Goal: Information Seeking & Learning: Learn about a topic

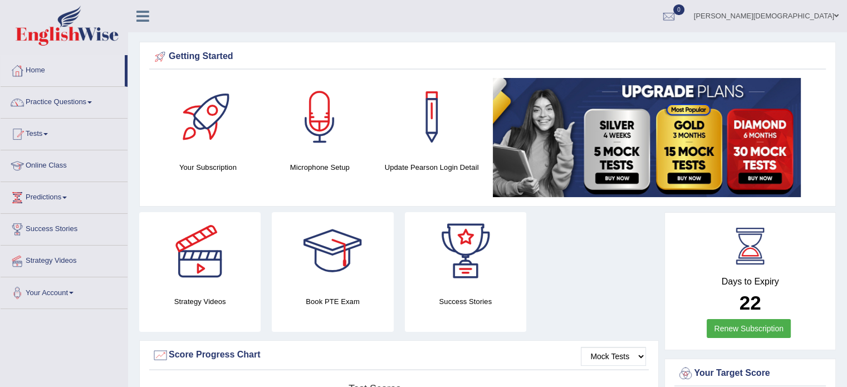
click at [58, 162] on link "Online Class" at bounding box center [64, 164] width 127 height 28
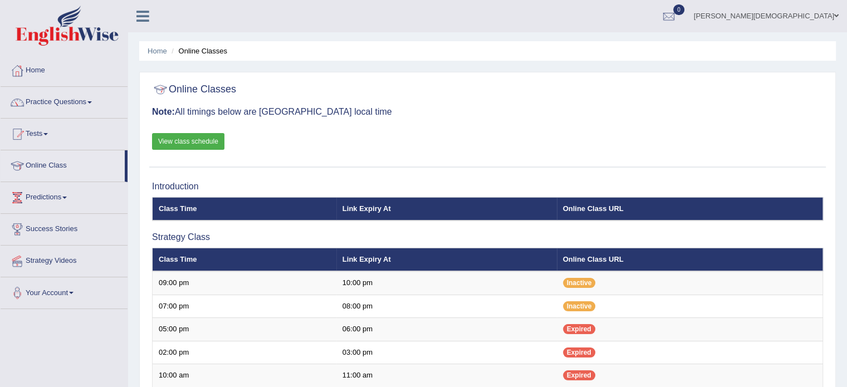
click at [200, 144] on link "View class schedule" at bounding box center [188, 141] width 72 height 17
click at [92, 102] on span at bounding box center [89, 102] width 4 height 2
click at [72, 100] on link "Practice Questions" at bounding box center [64, 101] width 127 height 28
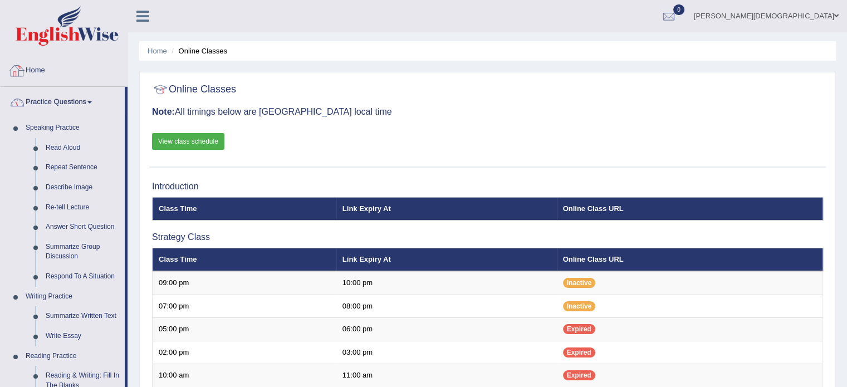
click at [32, 70] on link "Home" at bounding box center [64, 69] width 127 height 28
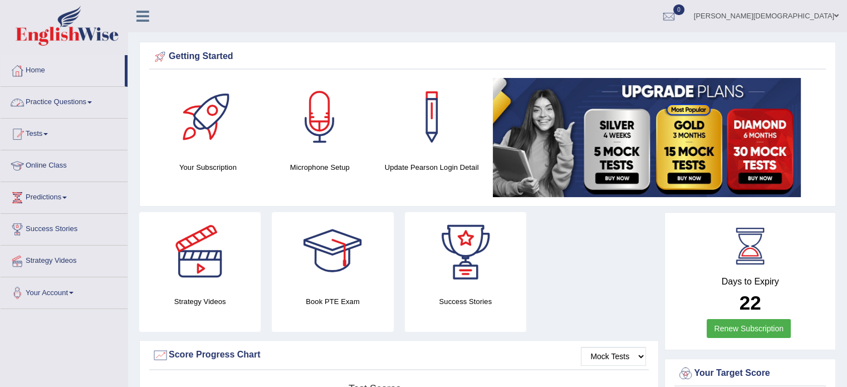
click at [90, 100] on link "Practice Questions" at bounding box center [64, 101] width 127 height 28
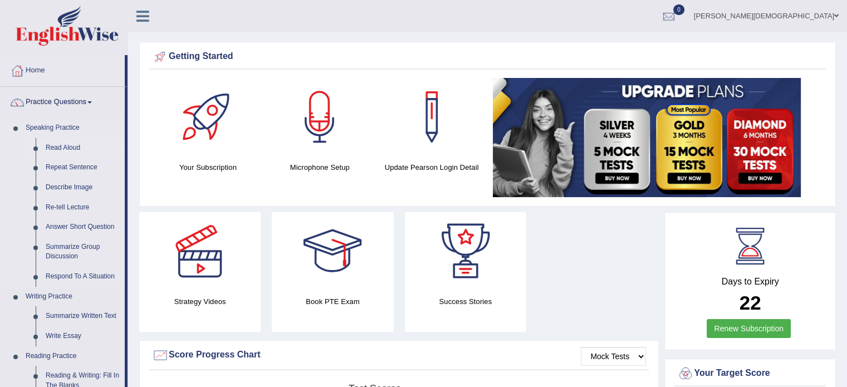
click at [75, 150] on link "Read Aloud" at bounding box center [83, 148] width 84 height 20
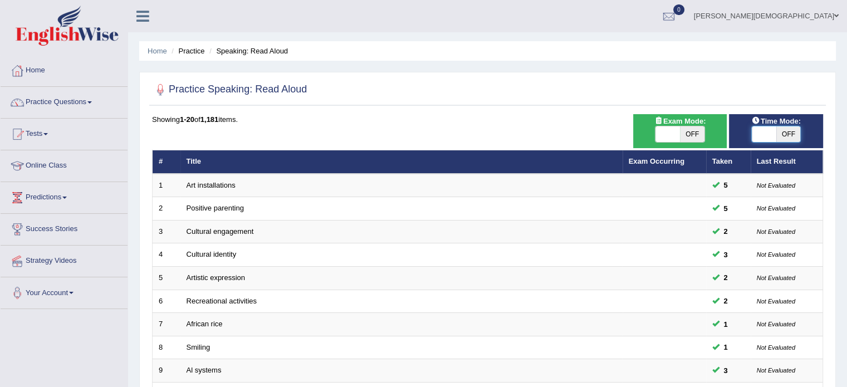
click at [759, 135] on span at bounding box center [763, 134] width 24 height 16
checkbox input "true"
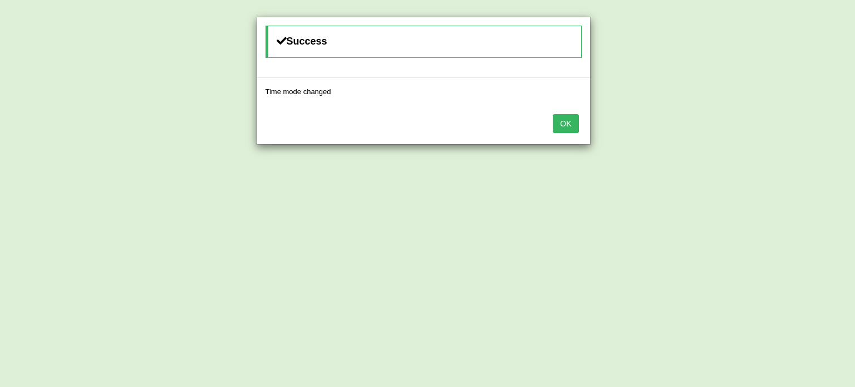
click at [572, 127] on button "OK" at bounding box center [566, 123] width 26 height 19
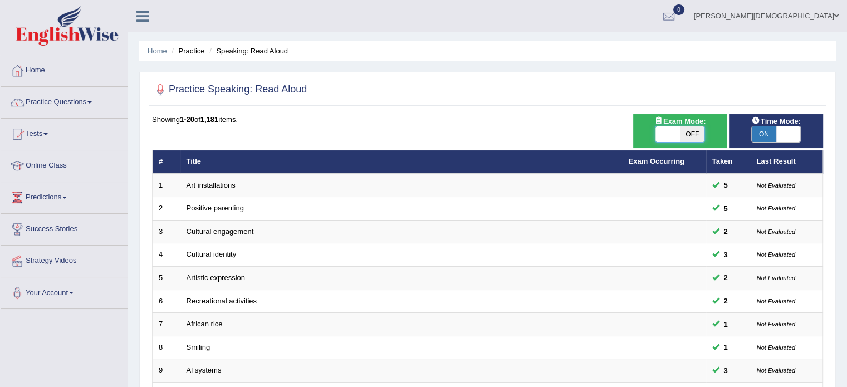
click at [659, 130] on span at bounding box center [667, 134] width 24 height 16
checkbox input "true"
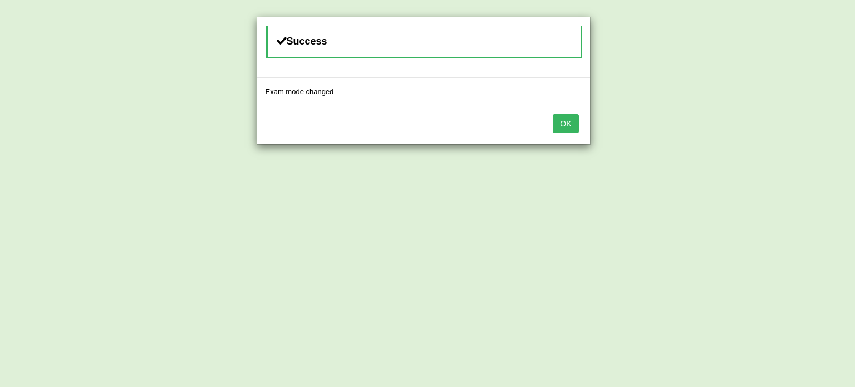
click at [566, 124] on button "OK" at bounding box center [566, 123] width 26 height 19
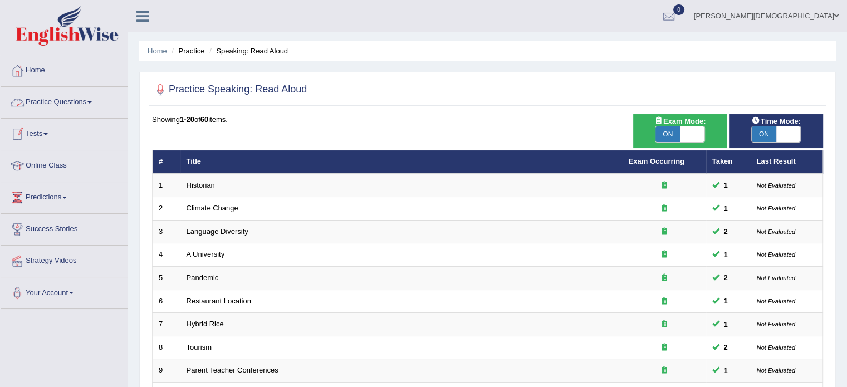
click at [92, 101] on span at bounding box center [89, 102] width 4 height 2
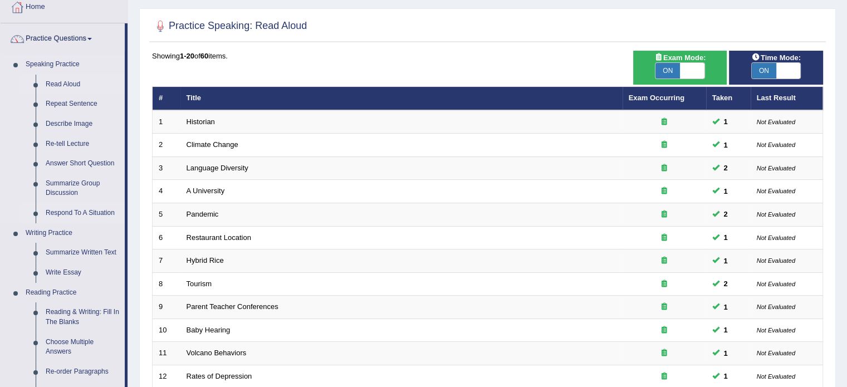
scroll to position [62, 0]
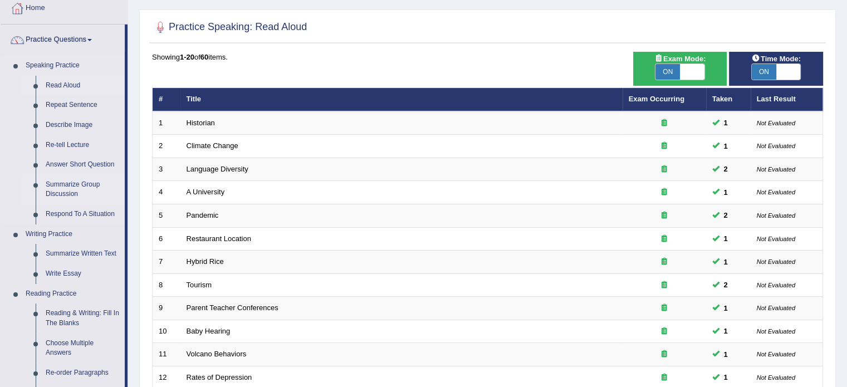
click at [77, 183] on link "Summarize Group Discussion" at bounding box center [83, 190] width 84 height 30
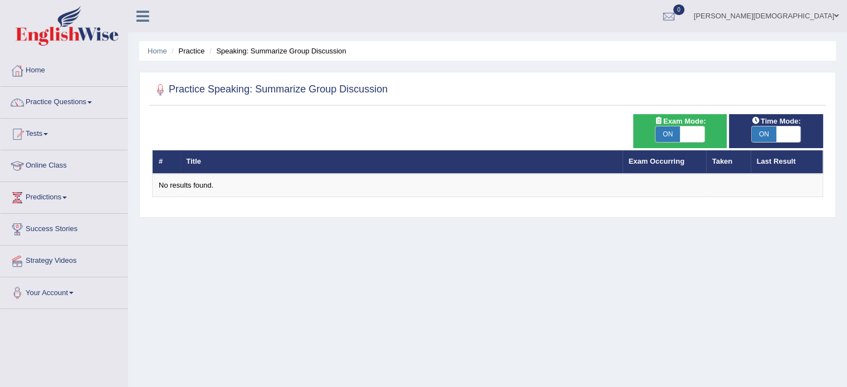
click at [696, 132] on span at bounding box center [692, 134] width 24 height 16
checkbox input "false"
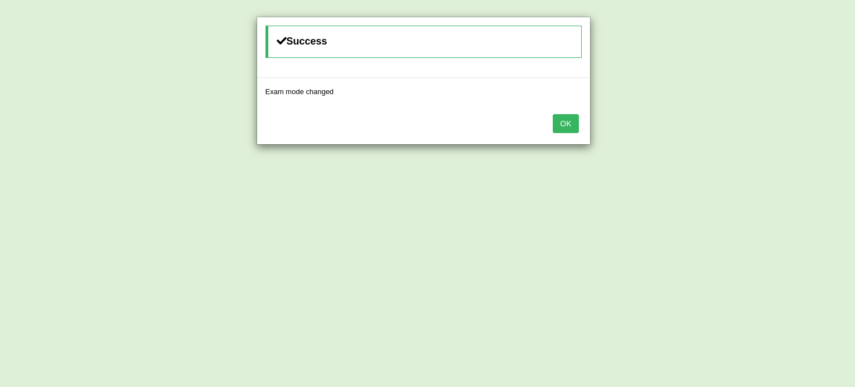
click at [561, 126] on button "OK" at bounding box center [566, 123] width 26 height 19
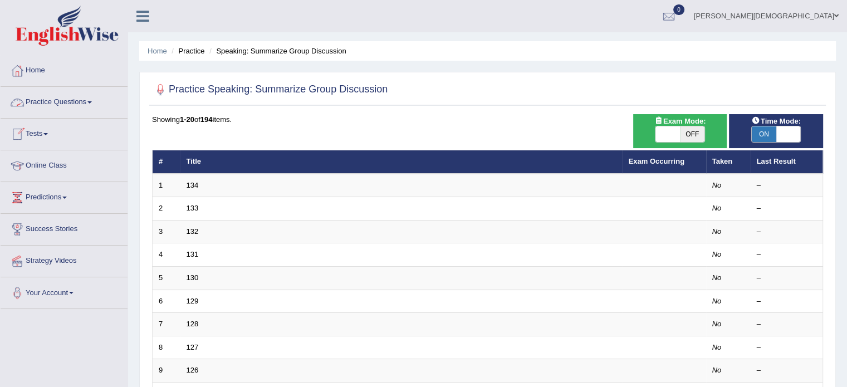
click at [92, 102] on span at bounding box center [89, 102] width 4 height 2
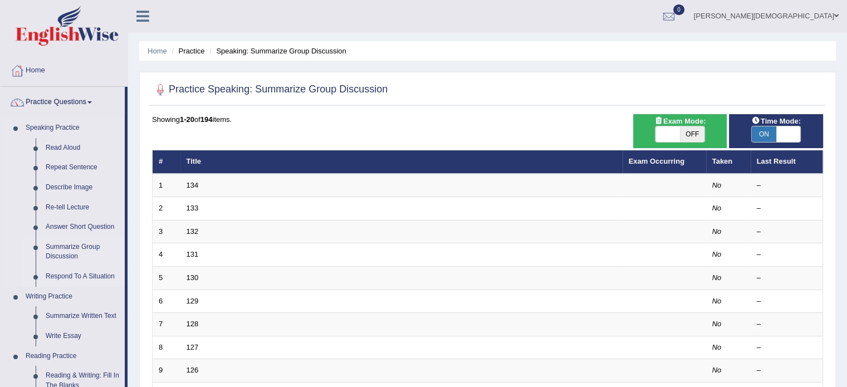
click at [80, 276] on link "Respond To A Situation" at bounding box center [83, 277] width 84 height 20
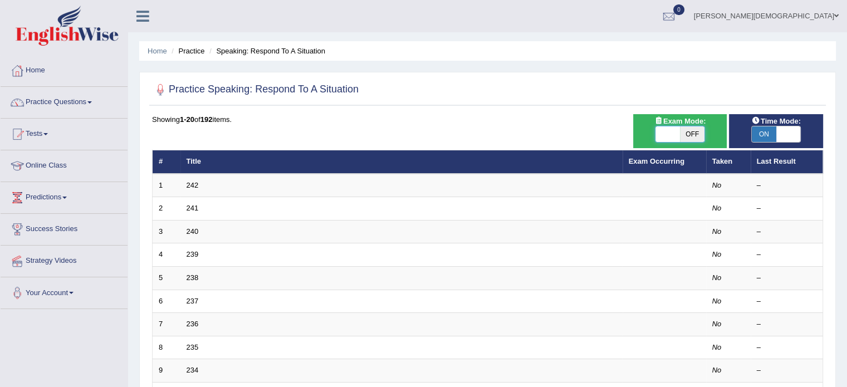
click at [658, 136] on span at bounding box center [667, 134] width 24 height 16
click at [697, 134] on span "OFF" at bounding box center [692, 134] width 24 height 16
checkbox input "true"
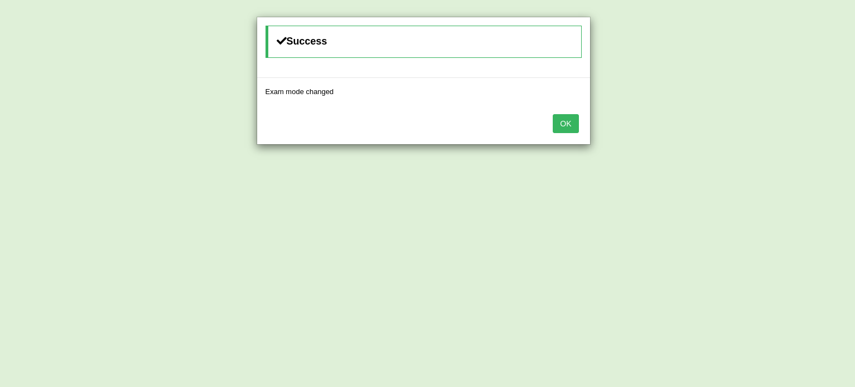
click at [569, 125] on button "OK" at bounding box center [566, 123] width 26 height 19
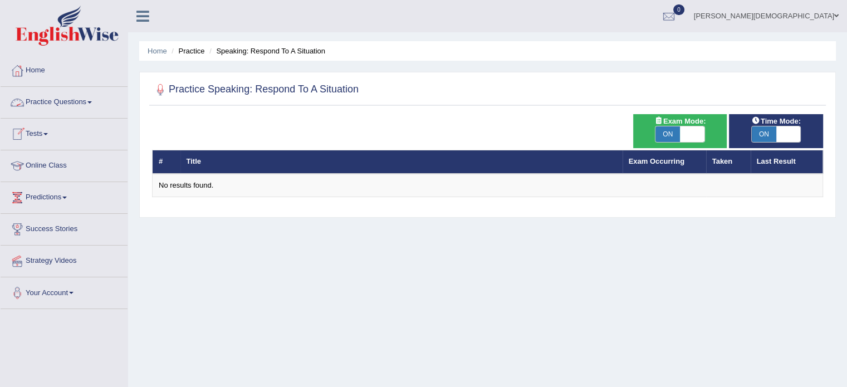
click at [95, 100] on link "Practice Questions" at bounding box center [64, 101] width 127 height 28
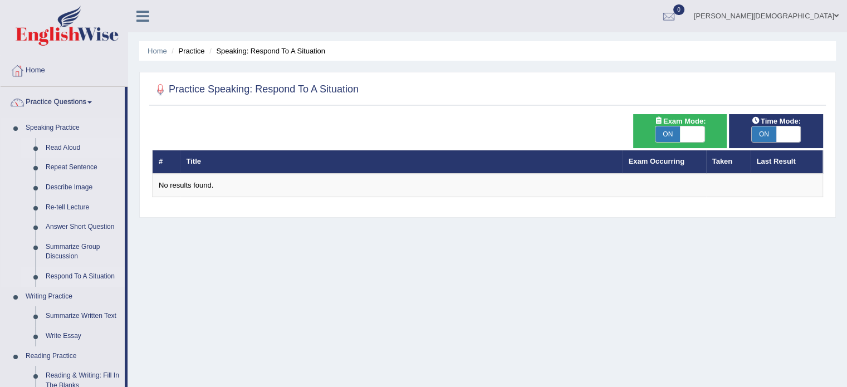
click at [67, 146] on link "Read Aloud" at bounding box center [83, 148] width 84 height 20
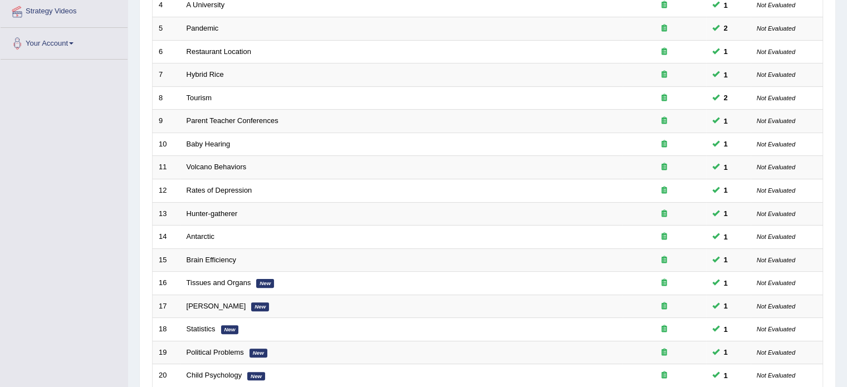
scroll to position [347, 0]
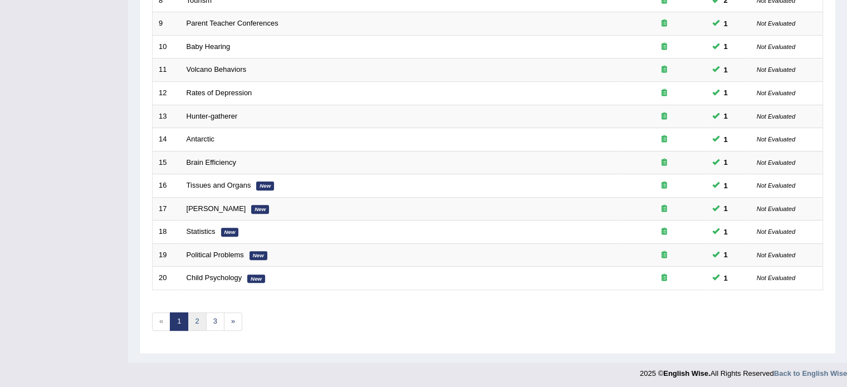
click at [196, 321] on link "2" at bounding box center [197, 321] width 18 height 18
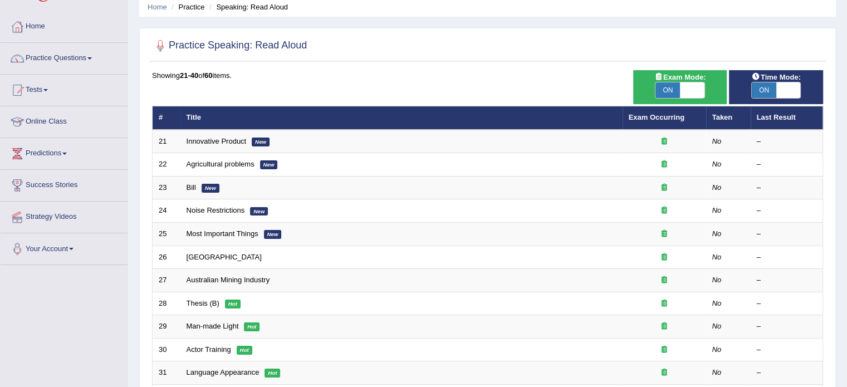
scroll to position [45, 0]
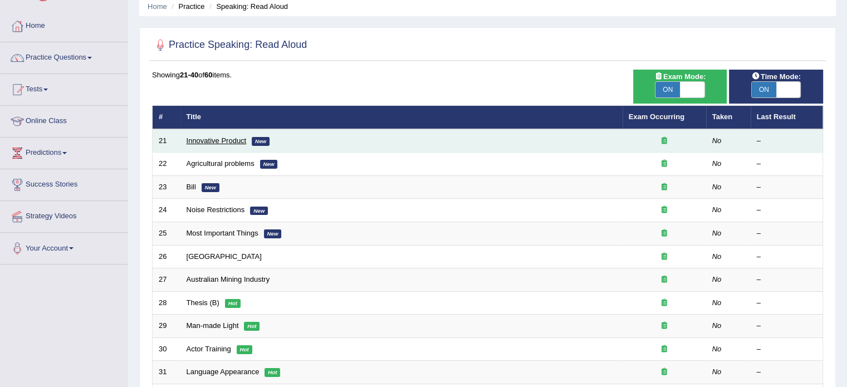
click at [231, 141] on link "Innovative Product" at bounding box center [216, 140] width 60 height 8
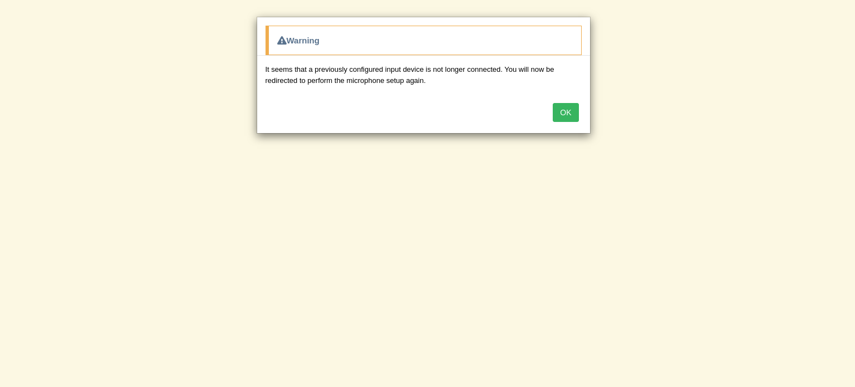
click at [566, 106] on button "OK" at bounding box center [566, 112] width 26 height 19
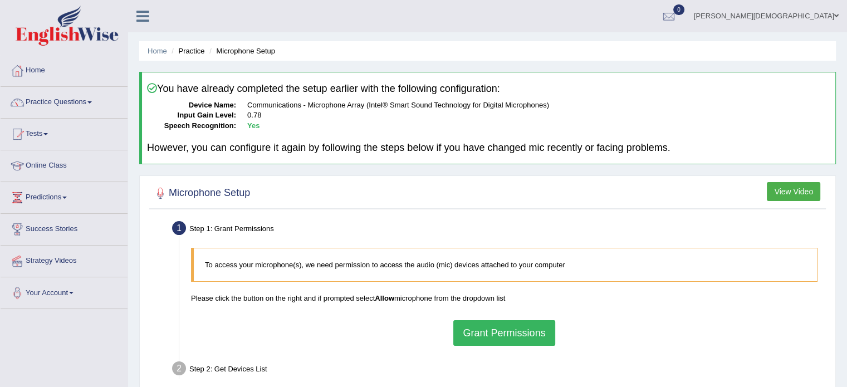
click at [508, 326] on button "Grant Permissions" at bounding box center [503, 333] width 101 height 26
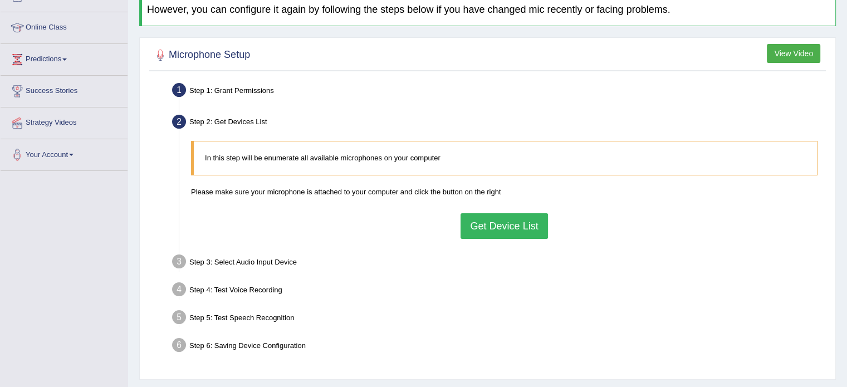
scroll to position [139, 0]
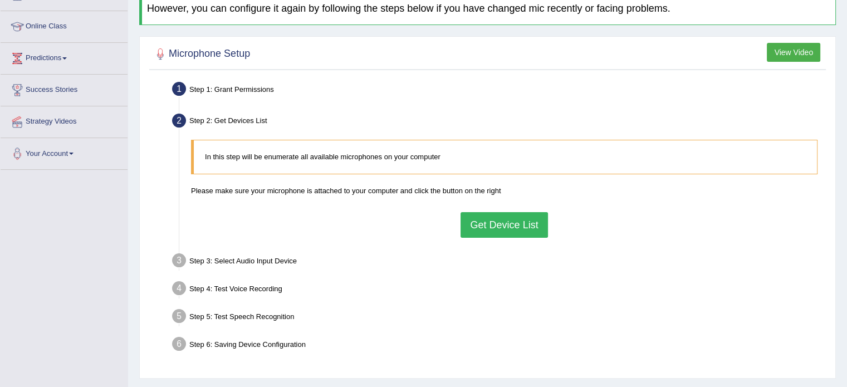
click at [506, 226] on button "Get Device List" at bounding box center [503, 225] width 87 height 26
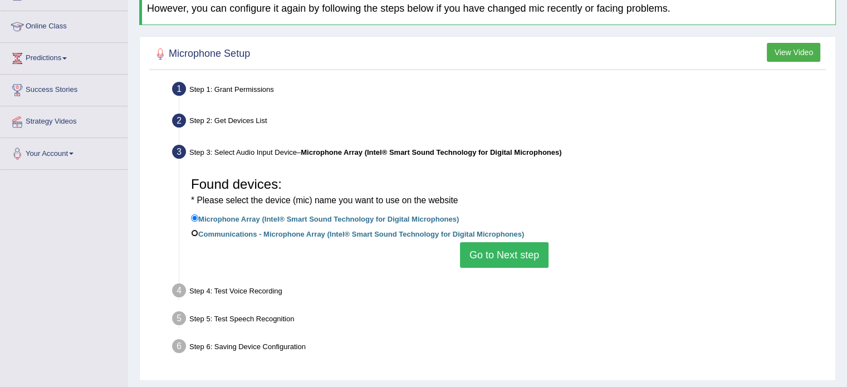
click at [196, 233] on input "Communications - Microphone Array (Intel® Smart Sound Technology for Digital Mi…" at bounding box center [194, 232] width 7 height 7
radio input "true"
click at [482, 255] on button "Go to Next step" at bounding box center [504, 255] width 89 height 26
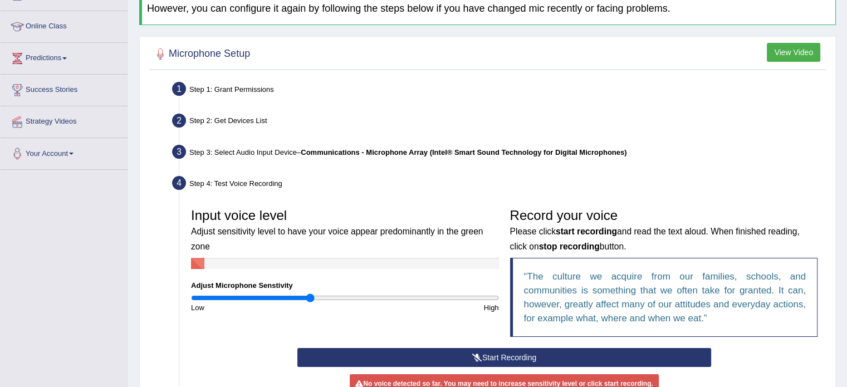
click at [514, 351] on button "Start Recording" at bounding box center [504, 357] width 414 height 19
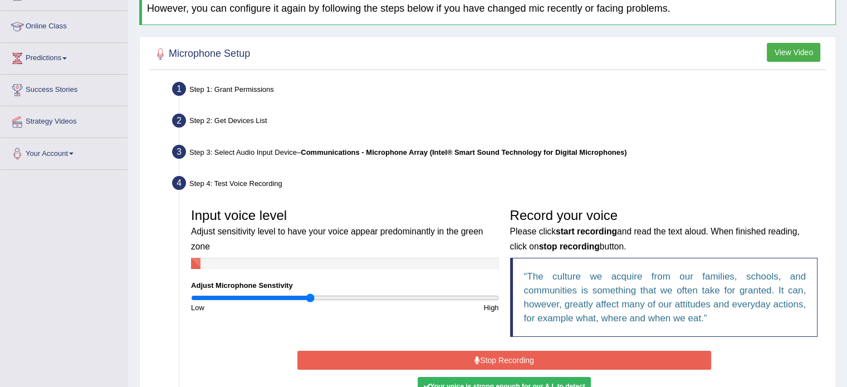
click at [514, 351] on button "Stop Recording" at bounding box center [504, 360] width 414 height 19
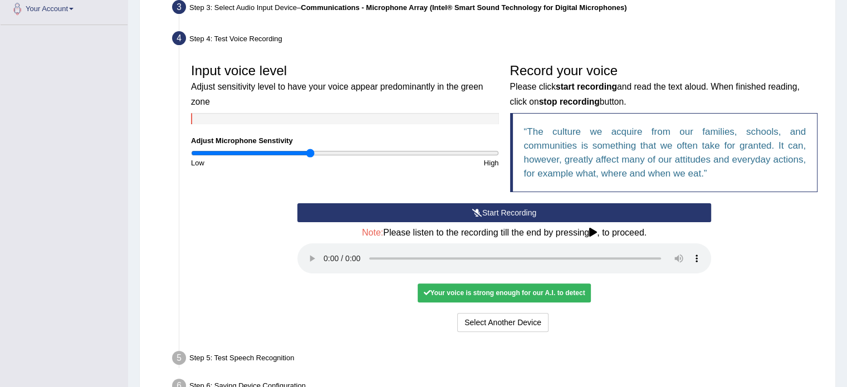
scroll to position [285, 0]
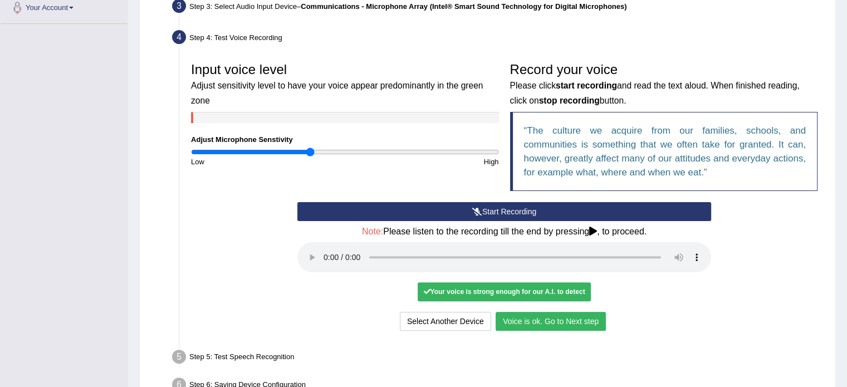
click at [540, 319] on button "Voice is ok. Go to Next step" at bounding box center [550, 321] width 110 height 19
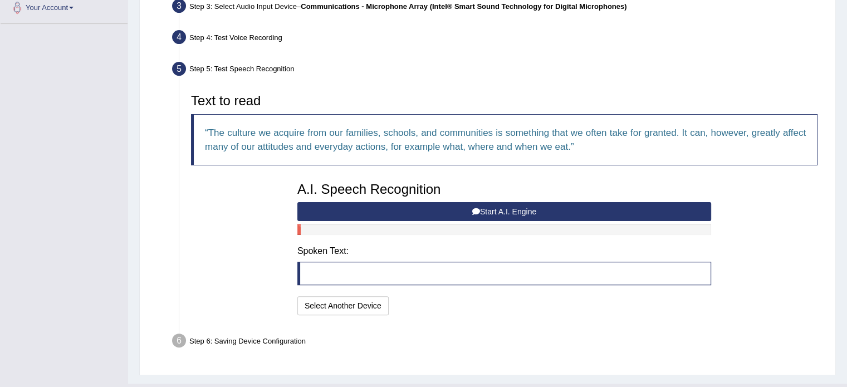
click at [524, 209] on button "Start A.I. Engine" at bounding box center [504, 211] width 414 height 19
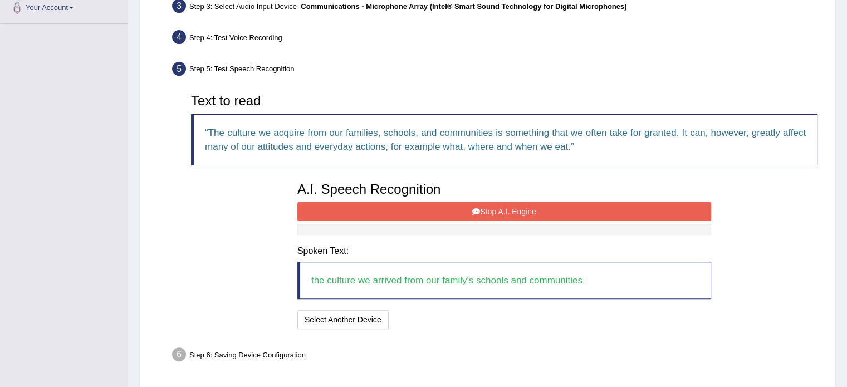
click at [519, 209] on button "Stop A.I. Engine" at bounding box center [504, 211] width 414 height 19
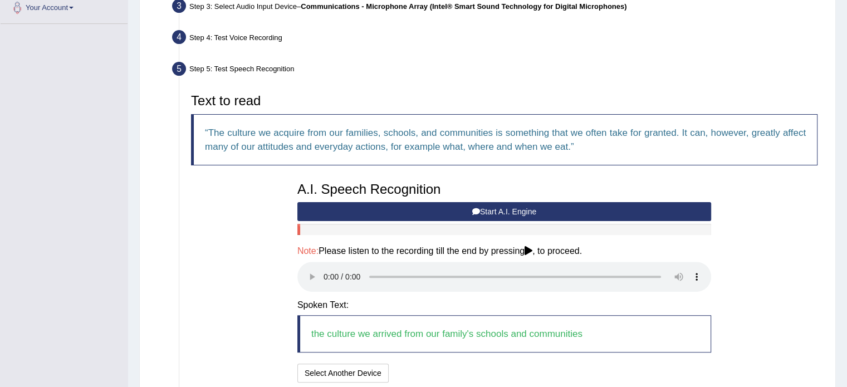
scroll to position [375, 0]
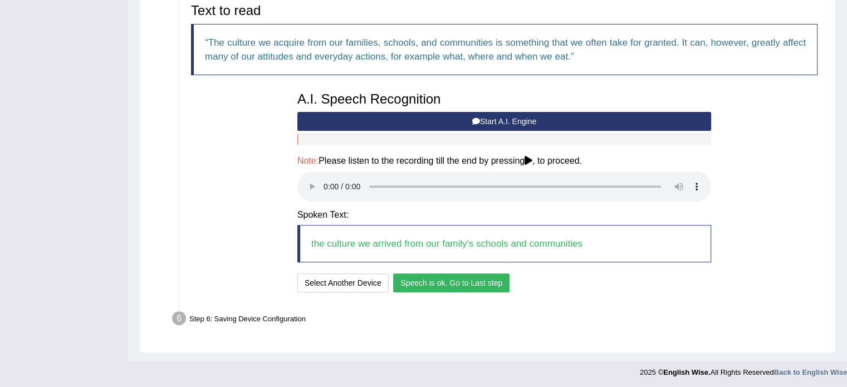
click at [415, 284] on button "Speech is ok. Go to Last step" at bounding box center [451, 282] width 116 height 19
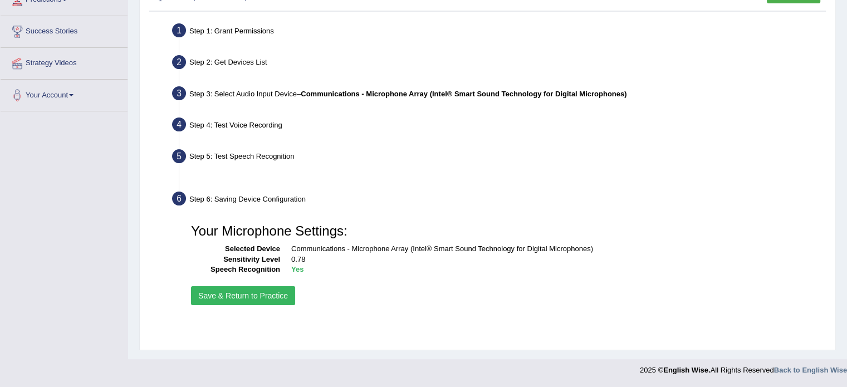
scroll to position [198, 0]
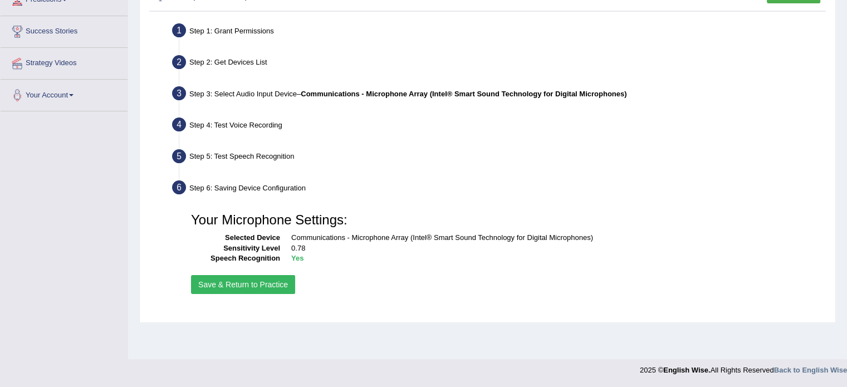
click at [264, 286] on button "Save & Return to Practice" at bounding box center [243, 284] width 104 height 19
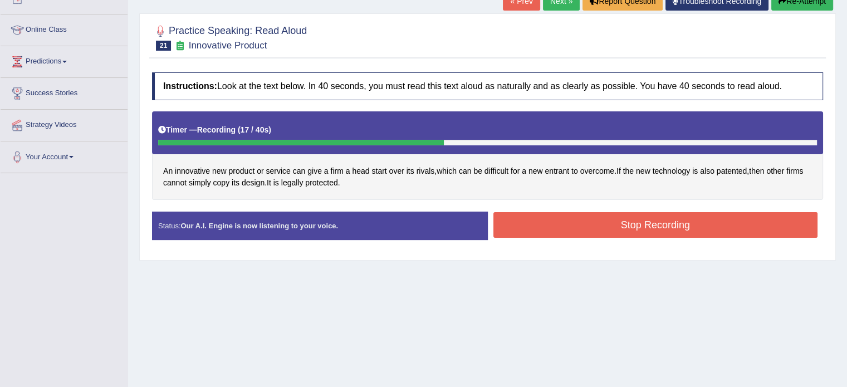
click at [649, 222] on button "Stop Recording" at bounding box center [655, 225] width 325 height 26
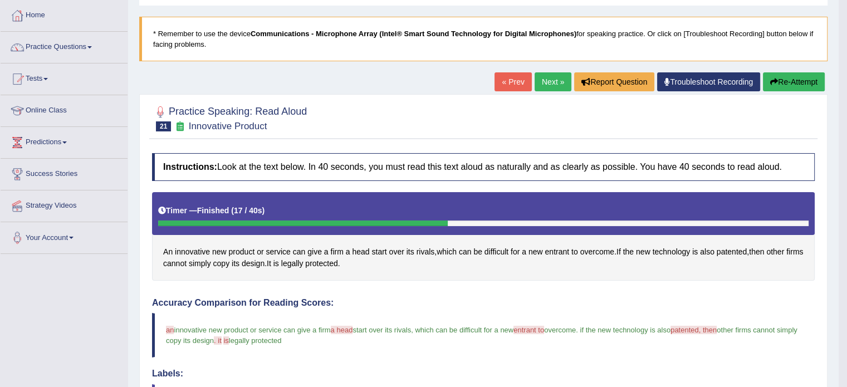
scroll to position [53, 0]
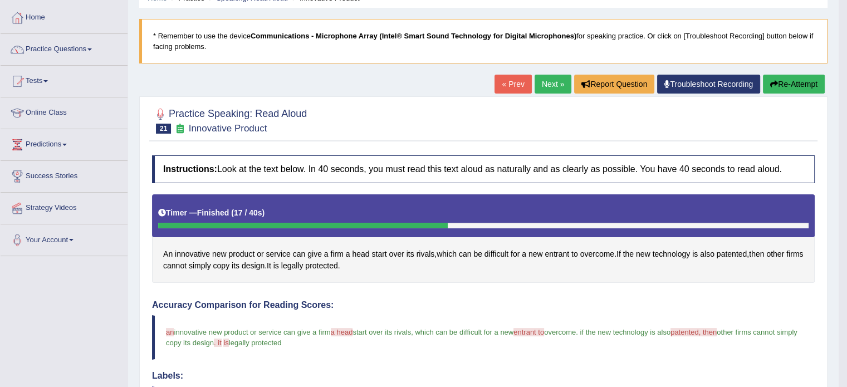
click at [547, 84] on link "Next »" at bounding box center [552, 84] width 37 height 19
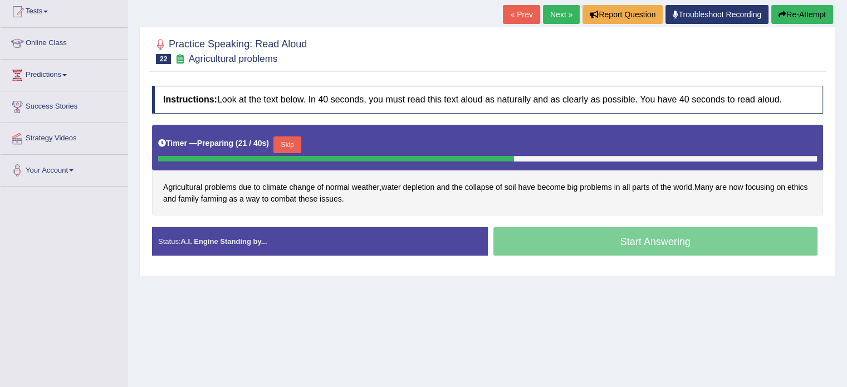
click at [300, 149] on button "Skip" at bounding box center [287, 144] width 28 height 17
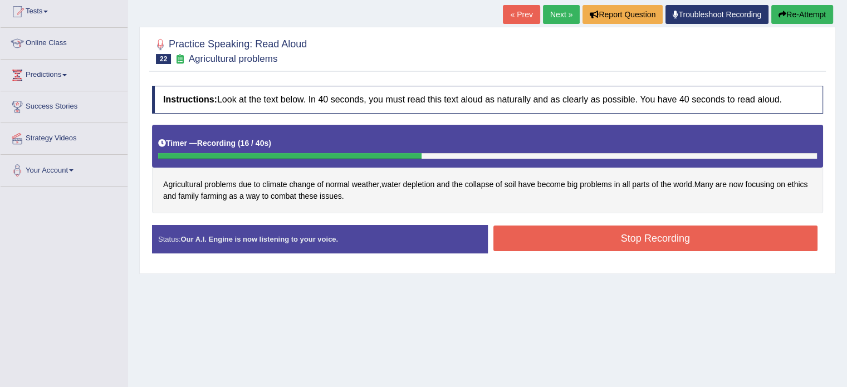
click at [635, 237] on button "Stop Recording" at bounding box center [655, 238] width 325 height 26
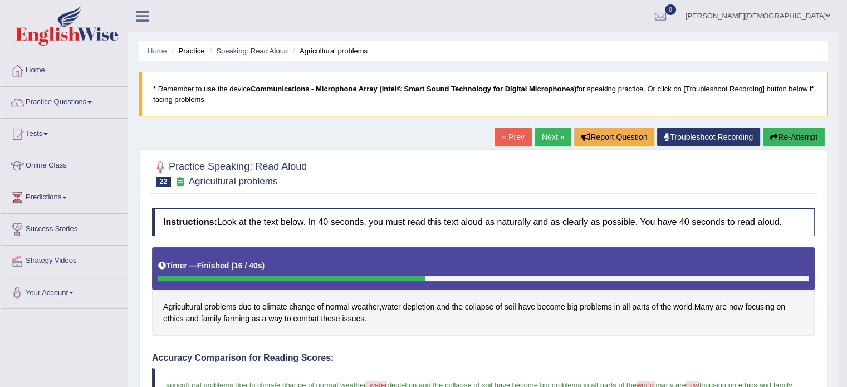
click at [538, 140] on link "Next »" at bounding box center [552, 136] width 37 height 19
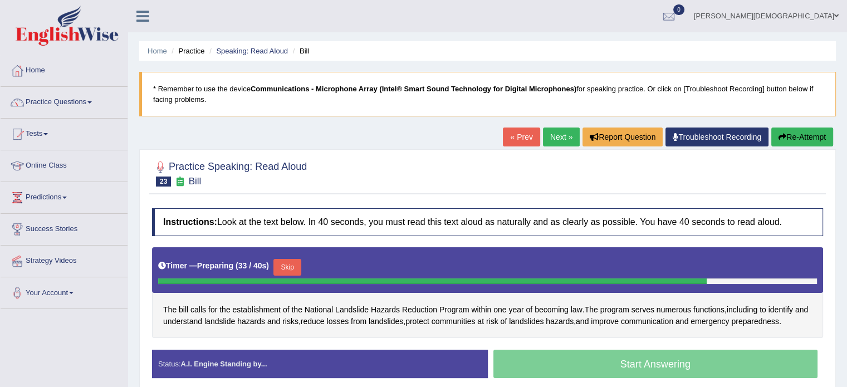
click at [294, 267] on button "Skip" at bounding box center [287, 267] width 28 height 17
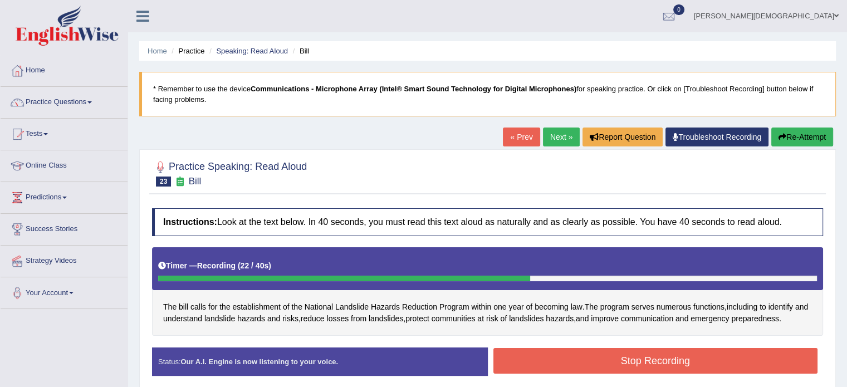
click at [686, 354] on button "Stop Recording" at bounding box center [655, 361] width 325 height 26
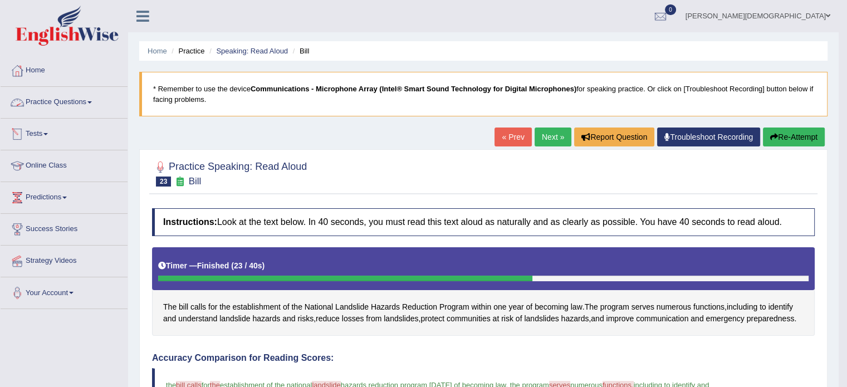
click at [94, 100] on link "Practice Questions" at bounding box center [64, 101] width 127 height 28
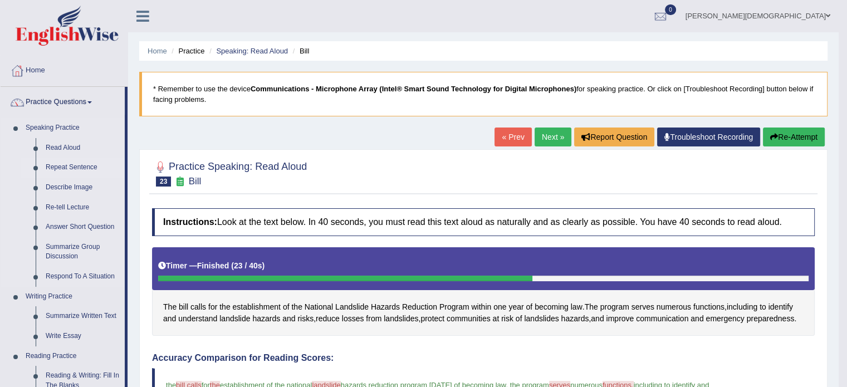
click at [87, 168] on link "Repeat Sentence" at bounding box center [83, 168] width 84 height 20
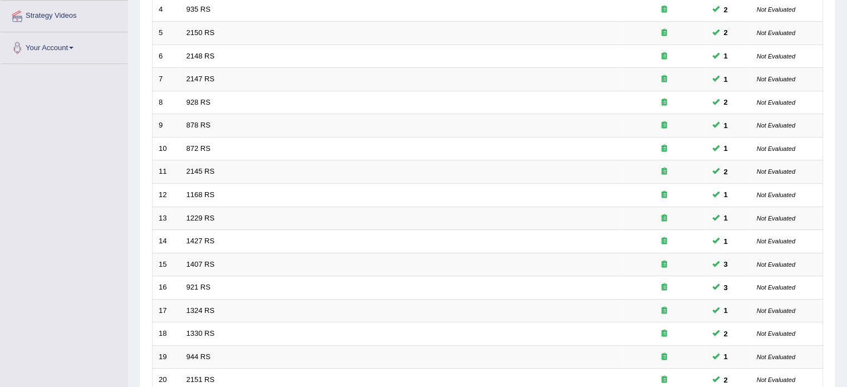
scroll to position [347, 0]
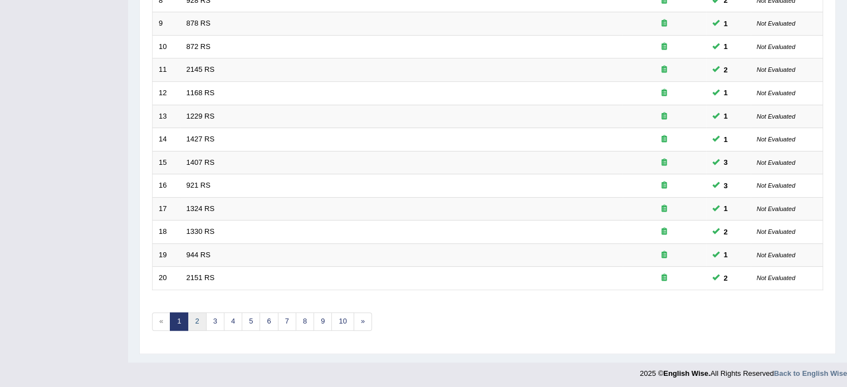
click at [191, 320] on link "2" at bounding box center [197, 321] width 18 height 18
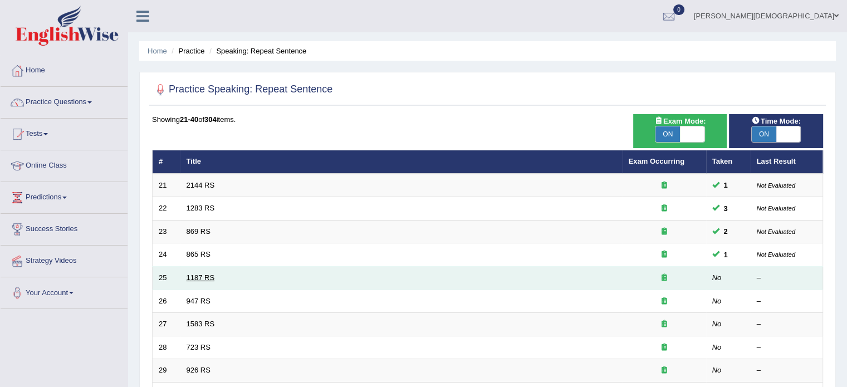
click at [212, 273] on link "1187 RS" at bounding box center [200, 277] width 28 height 8
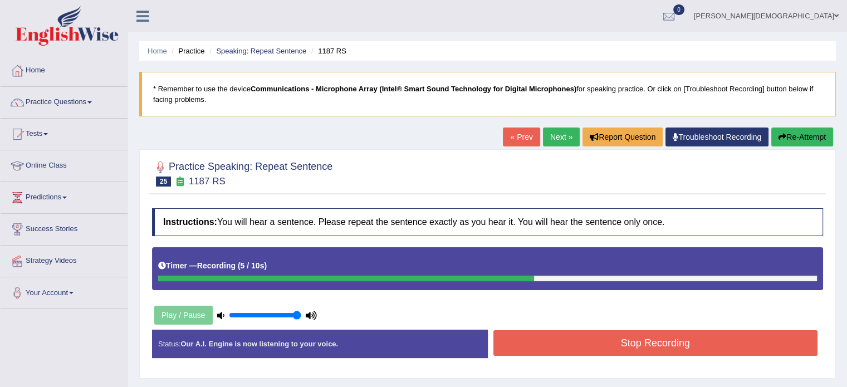
click at [583, 343] on button "Stop Recording" at bounding box center [655, 343] width 325 height 26
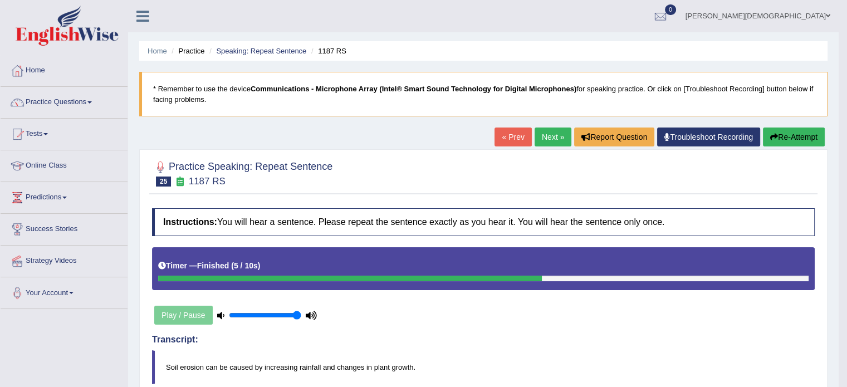
click at [795, 140] on button "Re-Attempt" at bounding box center [794, 136] width 62 height 19
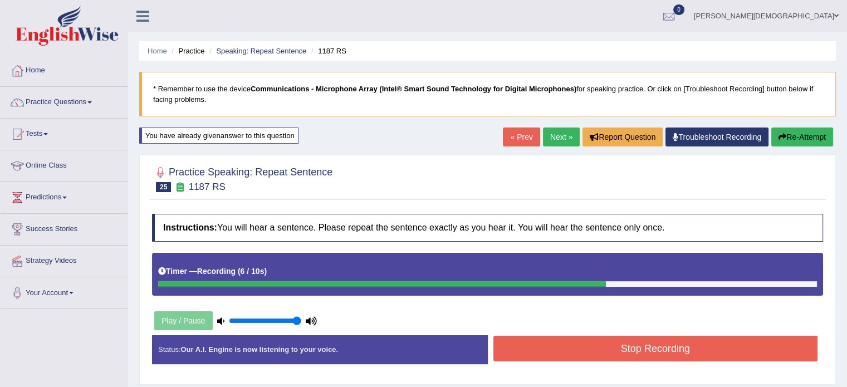
click at [712, 347] on button "Stop Recording" at bounding box center [655, 349] width 325 height 26
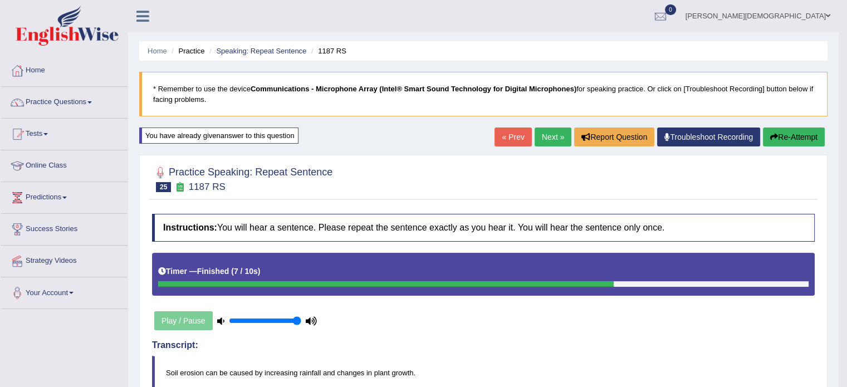
click at [545, 133] on link "Next »" at bounding box center [552, 136] width 37 height 19
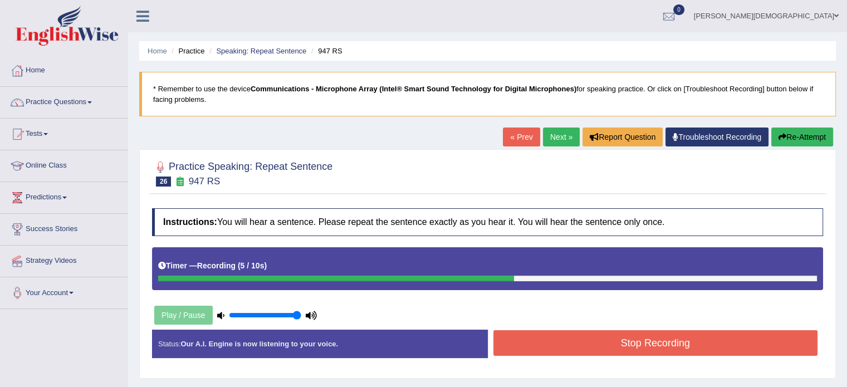
click at [676, 346] on button "Stop Recording" at bounding box center [655, 343] width 325 height 26
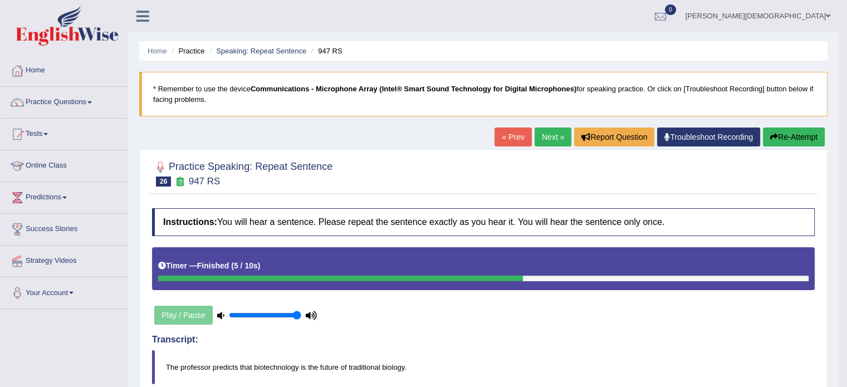
click at [790, 142] on button "Re-Attempt" at bounding box center [794, 136] width 62 height 19
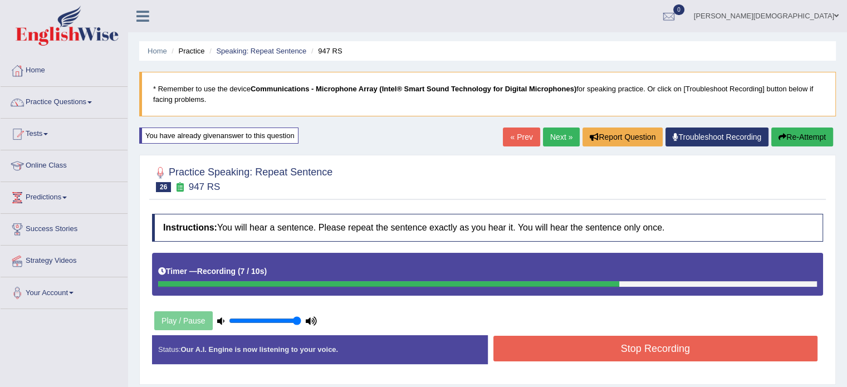
click at [712, 351] on button "Stop Recording" at bounding box center [655, 349] width 325 height 26
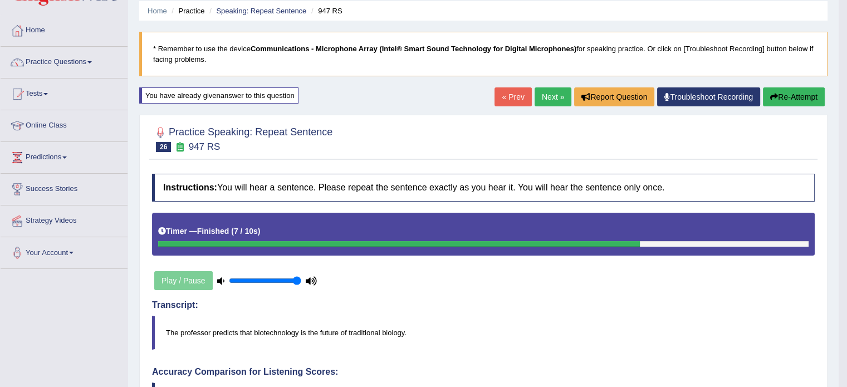
scroll to position [33, 0]
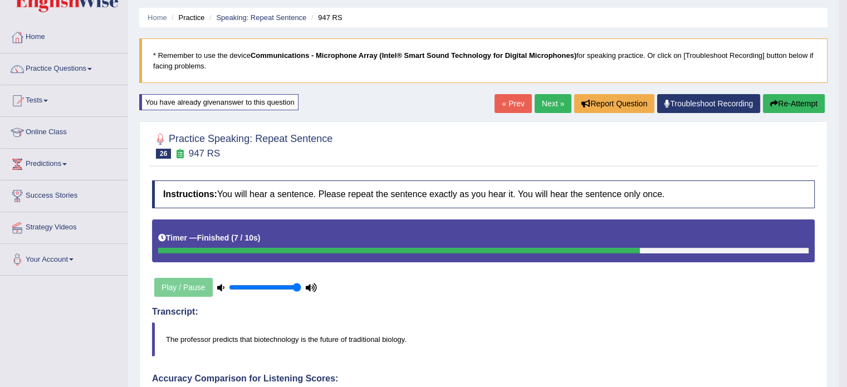
click at [546, 105] on link "Next »" at bounding box center [552, 103] width 37 height 19
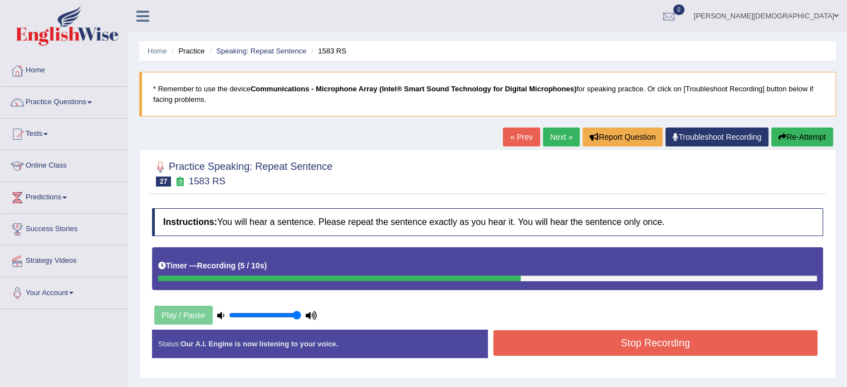
click at [673, 341] on button "Stop Recording" at bounding box center [655, 343] width 325 height 26
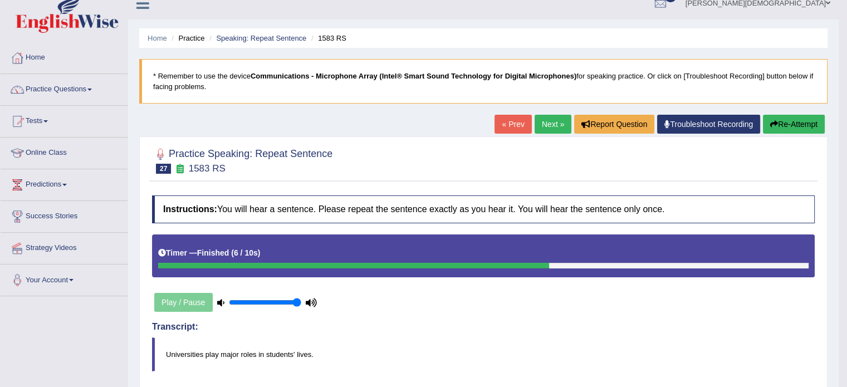
scroll to position [11, 0]
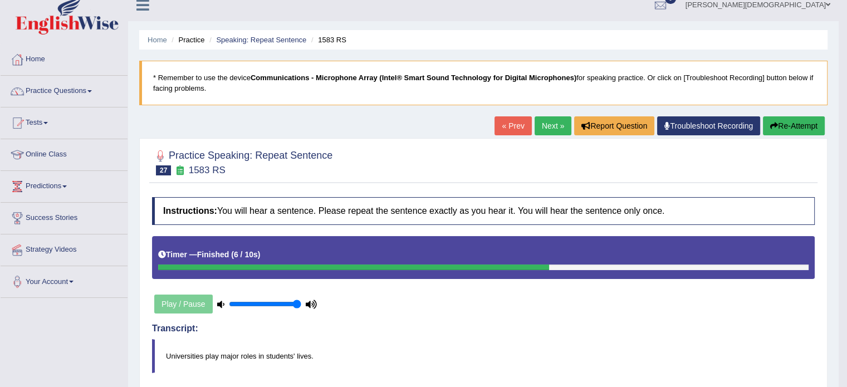
click at [783, 120] on button "Re-Attempt" at bounding box center [794, 125] width 62 height 19
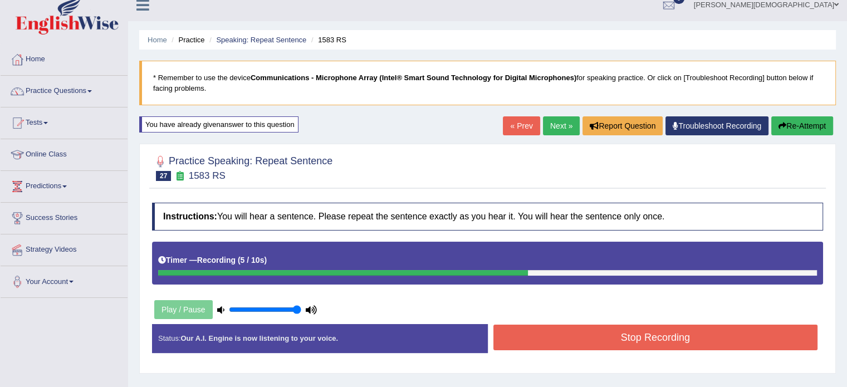
click at [692, 343] on button "Stop Recording" at bounding box center [655, 338] width 325 height 26
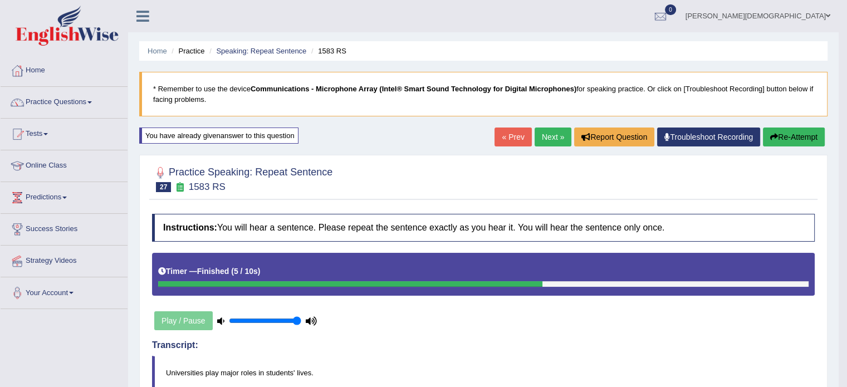
click at [797, 143] on button "Re-Attempt" at bounding box center [794, 136] width 62 height 19
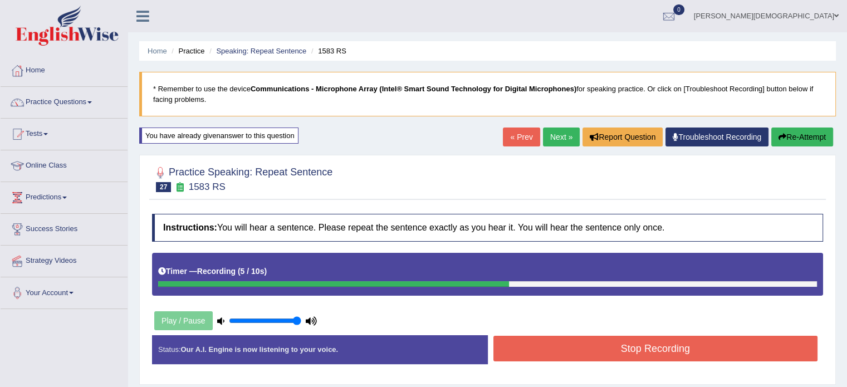
click at [707, 349] on button "Stop Recording" at bounding box center [655, 349] width 325 height 26
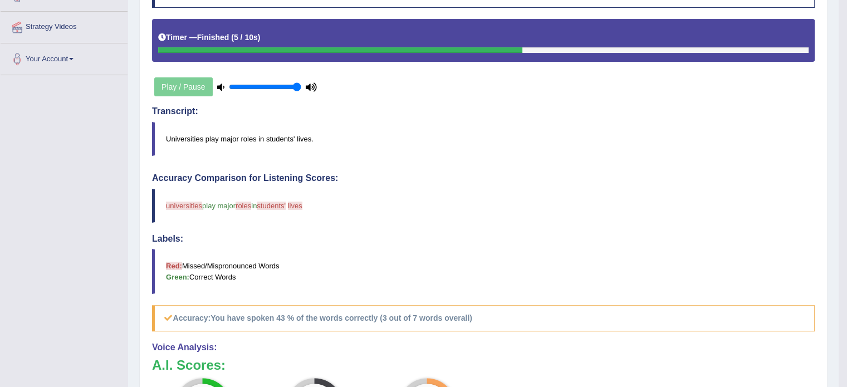
scroll to position [234, 0]
click at [653, 249] on blockquote "Red: Missed/Mispronounced Words Green: Correct Words" at bounding box center [483, 270] width 662 height 45
